Goal: Task Accomplishment & Management: Manage account settings

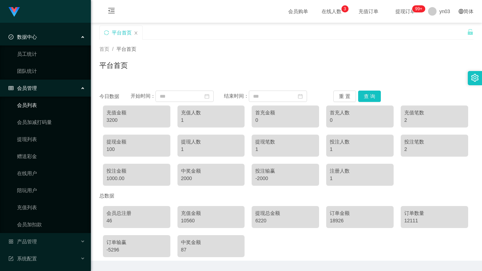
click at [47, 108] on link "会员列表" at bounding box center [51, 105] width 68 height 14
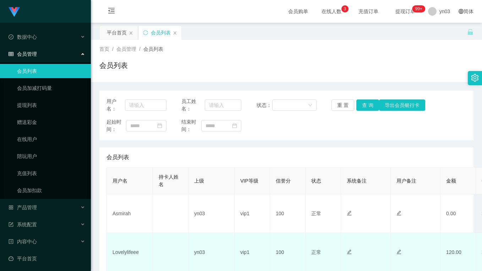
scroll to position [71, 0]
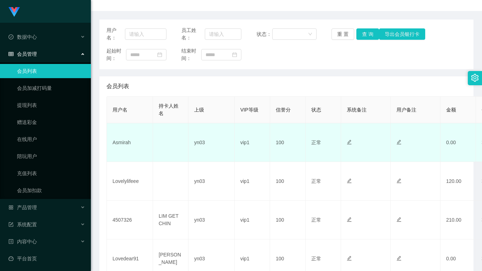
click at [124, 146] on td "Asmirah" at bounding box center [130, 142] width 46 height 39
copy td "Asmirah"
